Goal: Information Seeking & Learning: Check status

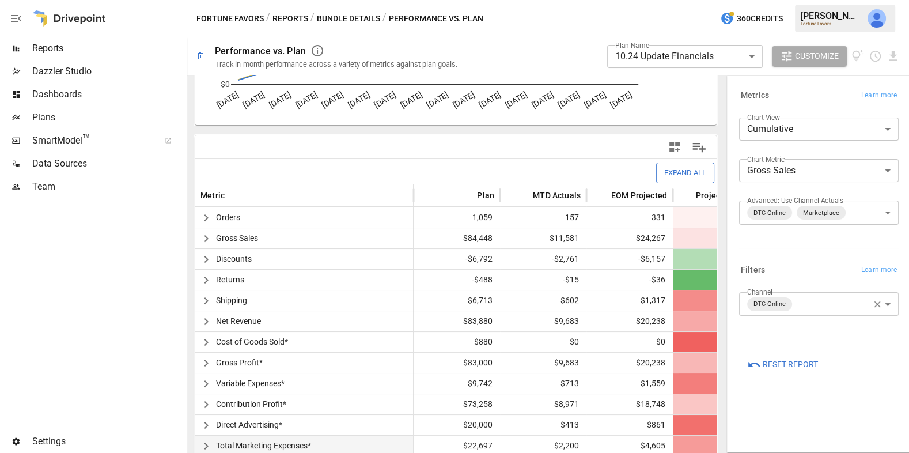
scroll to position [217, 0]
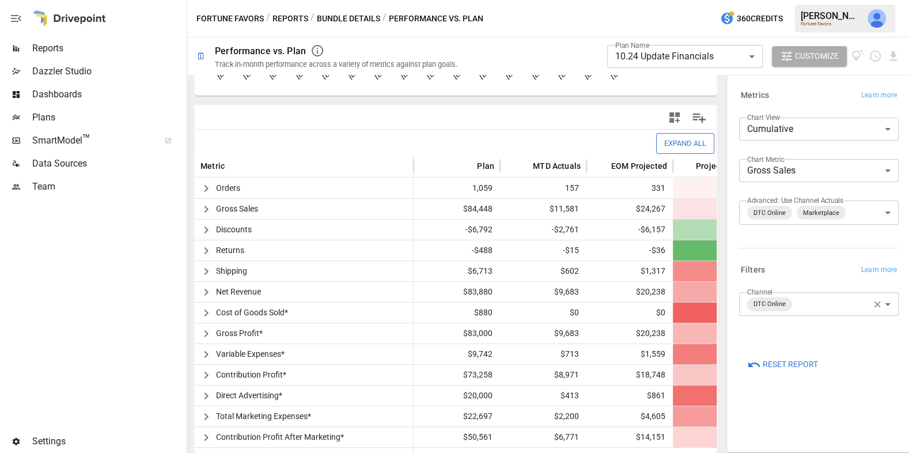
click at [291, 22] on button "Reports" at bounding box center [291, 19] width 36 height 14
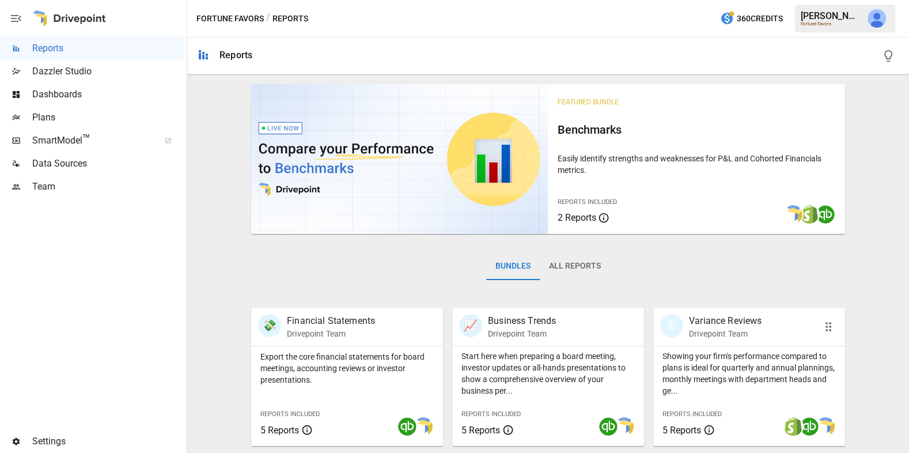
click at [720, 361] on p "Showing your firm's performance compared to plans is ideal for quarterly and an…" at bounding box center [749, 373] width 173 height 46
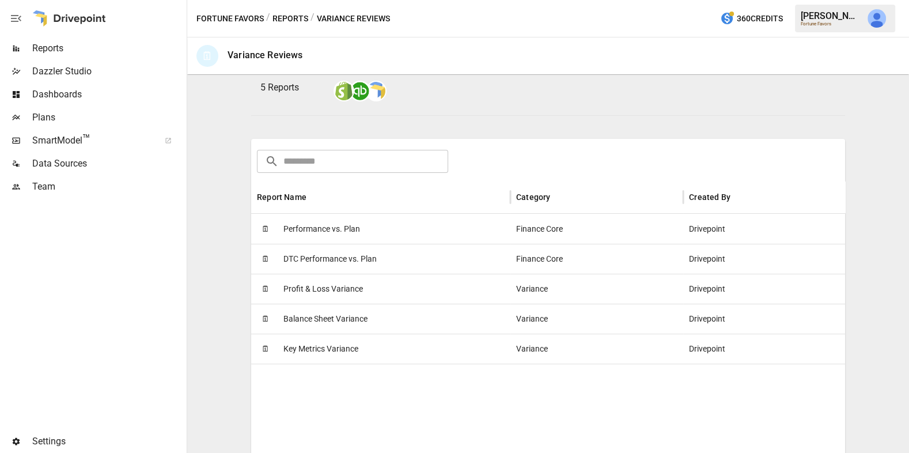
scroll to position [131, 0]
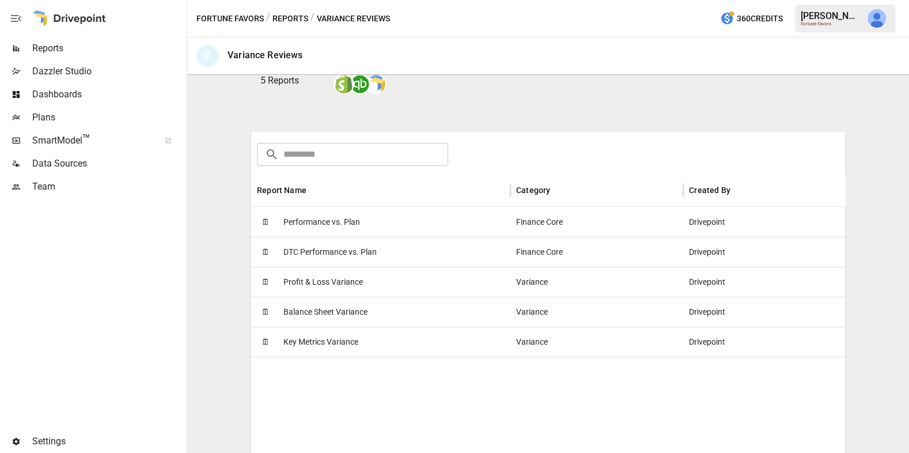
click at [437, 286] on div "🗓 Profit & Loss Variance" at bounding box center [380, 282] width 259 height 30
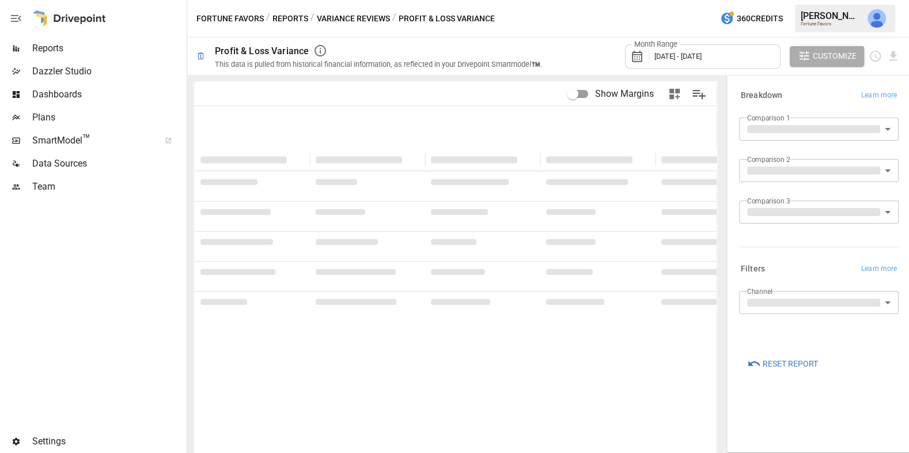
type input "**********"
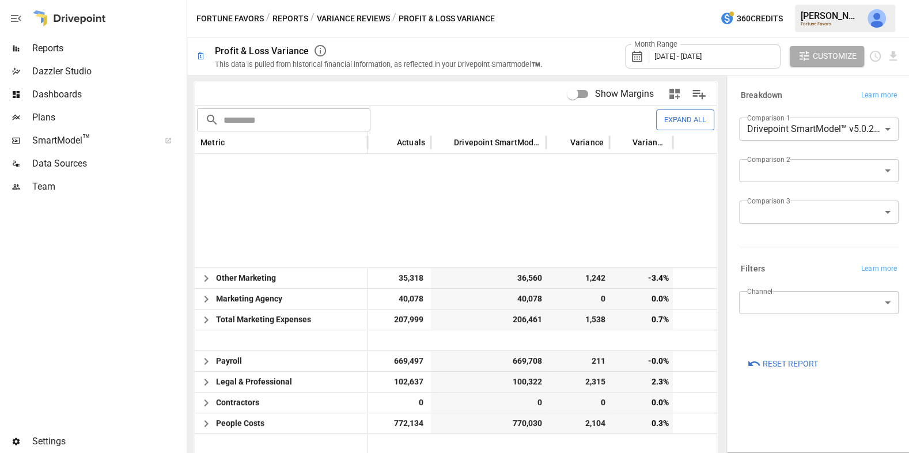
scroll to position [430, 0]
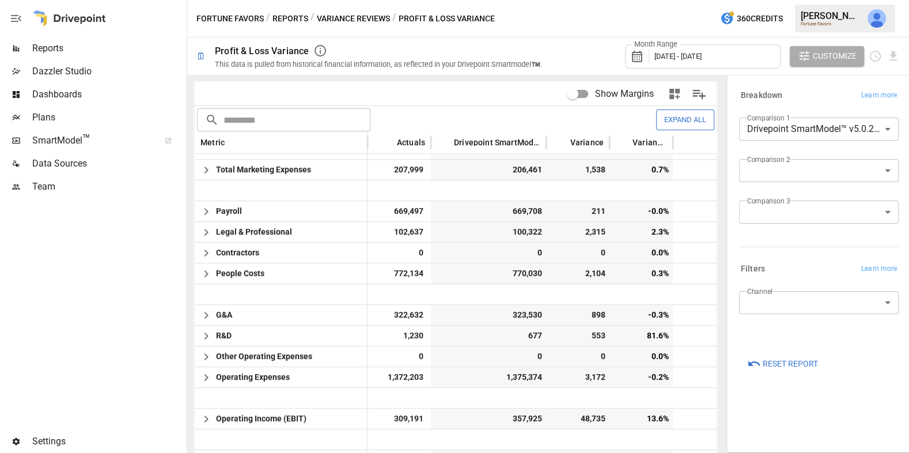
click at [324, 18] on button "Variance Reviews" at bounding box center [353, 19] width 73 height 14
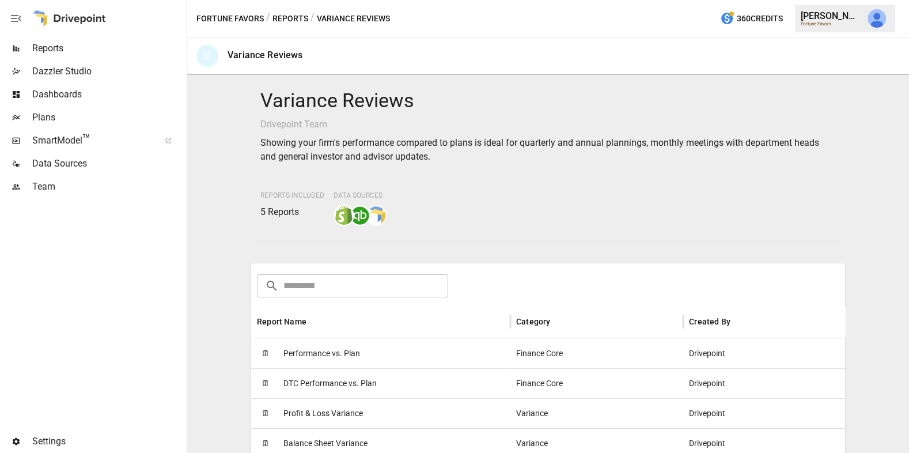
click at [311, 356] on span "Performance vs. Plan" at bounding box center [321, 353] width 77 height 29
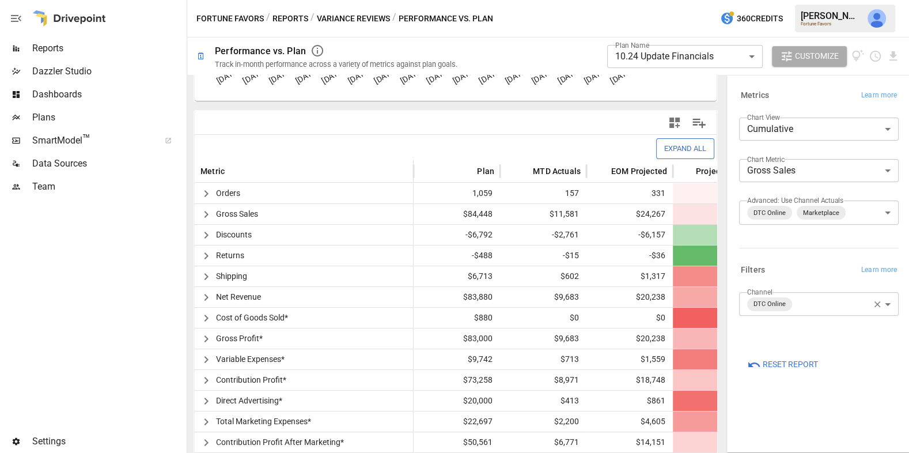
scroll to position [217, 0]
